Goal: Task Accomplishment & Management: Manage account settings

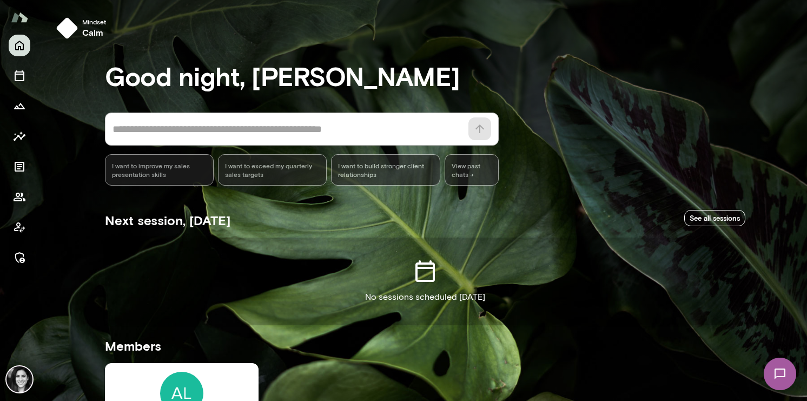
click at [136, 139] on div "* ​ ​" at bounding box center [302, 128] width 394 height 33
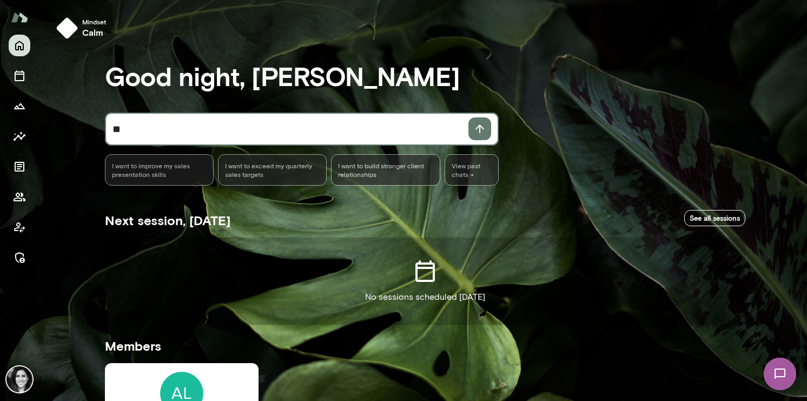
type textarea "*"
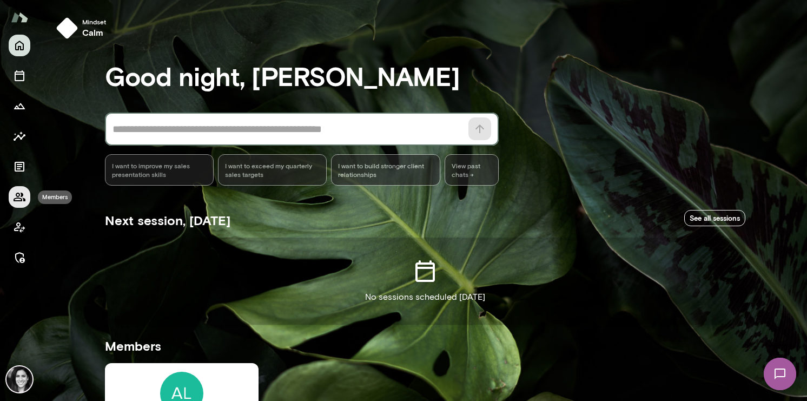
click at [26, 200] on button "Members" at bounding box center [20, 197] width 22 height 22
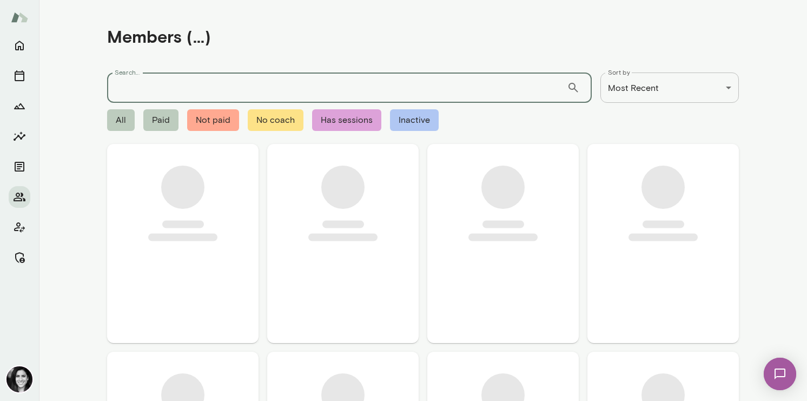
click at [161, 83] on input "Search..." at bounding box center [336, 87] width 459 height 30
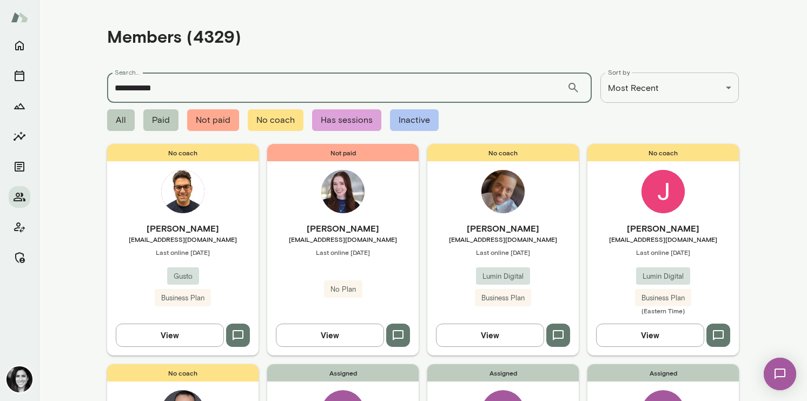
type input "**********"
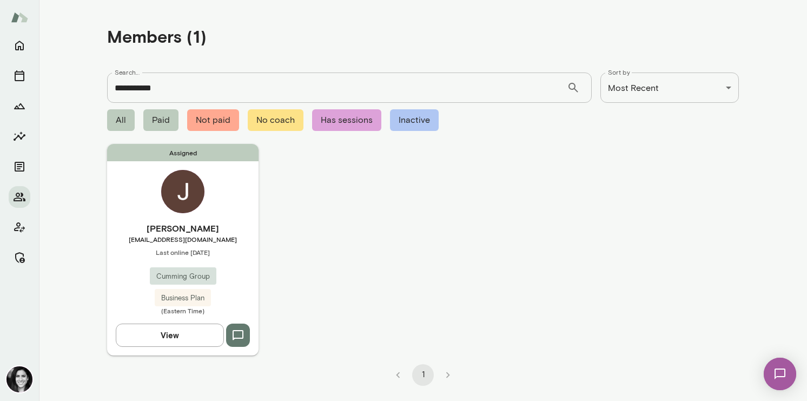
click at [210, 204] on div "Assigned [PERSON_NAME] [PERSON_NAME][EMAIL_ADDRESS][DOMAIN_NAME] Last online [D…" at bounding box center [182, 249] width 151 height 211
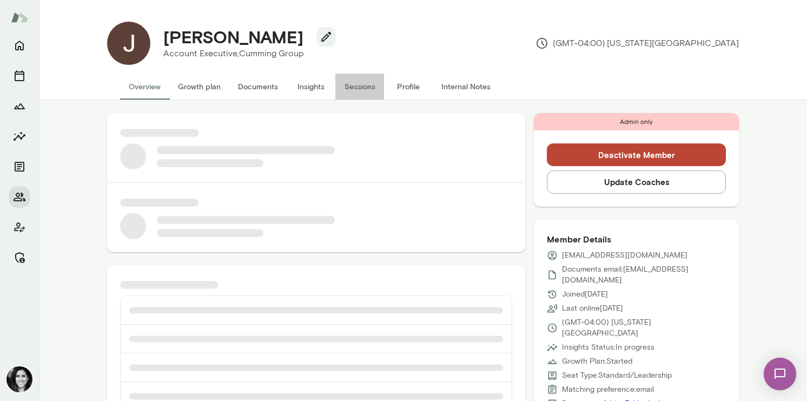
click at [370, 86] on button "Sessions" at bounding box center [359, 87] width 49 height 26
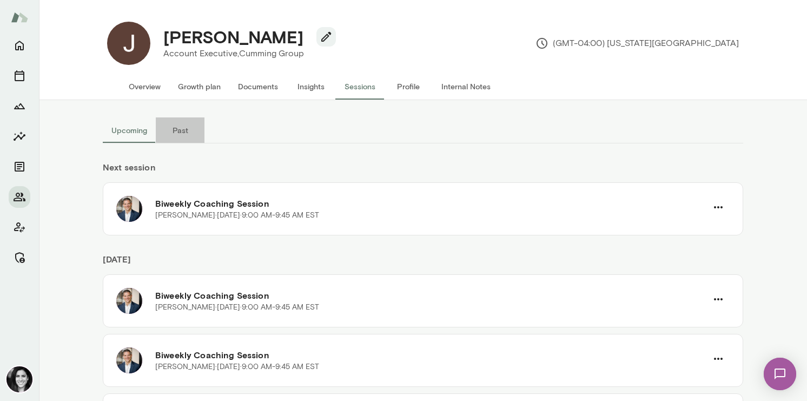
click at [166, 129] on button "Past" at bounding box center [180, 130] width 49 height 26
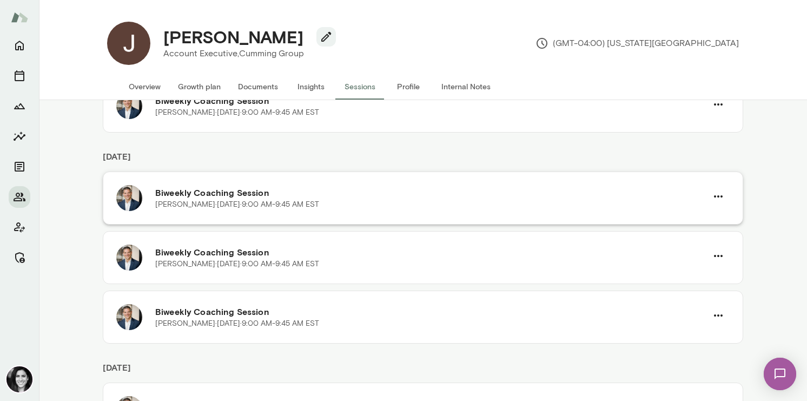
scroll to position [161, 0]
